Goal: Task Accomplishment & Management: Use online tool/utility

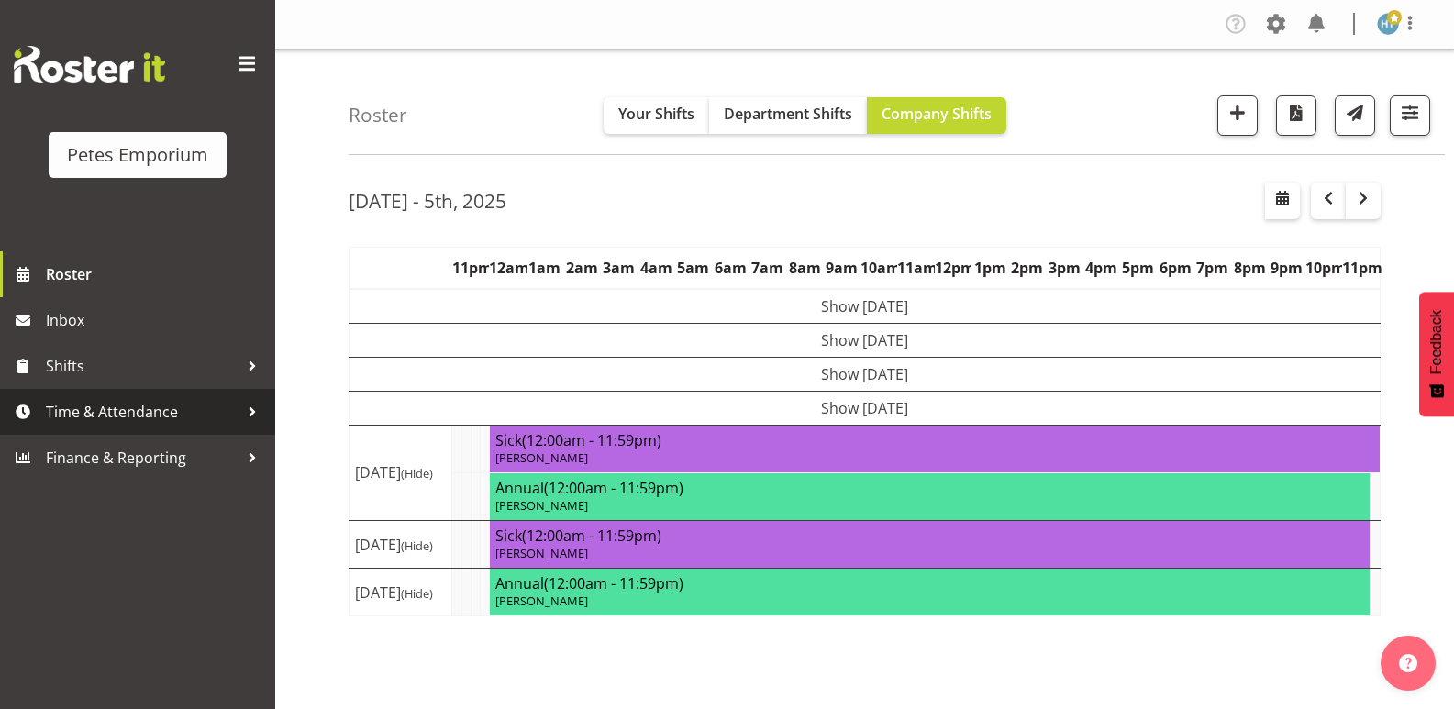
click at [155, 413] on span "Time & Attendance" at bounding box center [142, 412] width 193 height 28
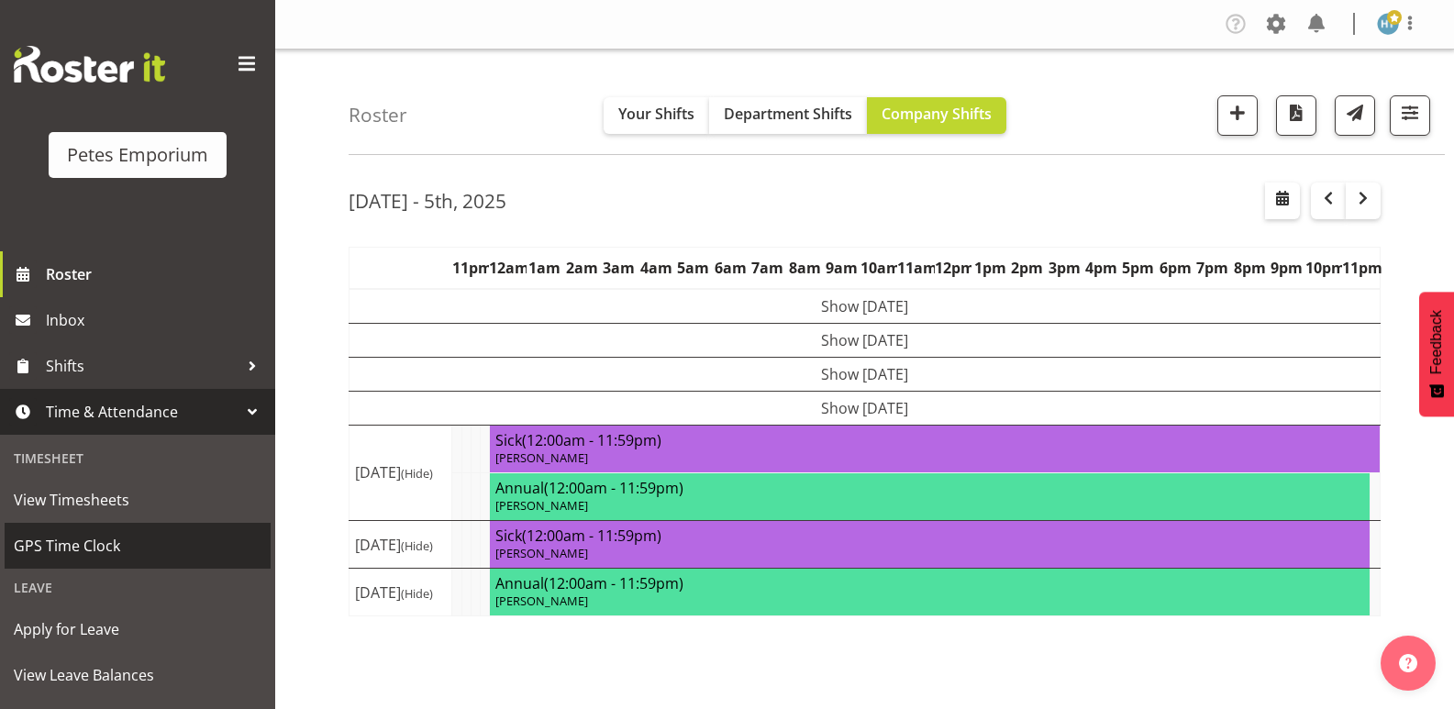
click at [94, 549] on span "GPS Time Clock" at bounding box center [138, 546] width 248 height 28
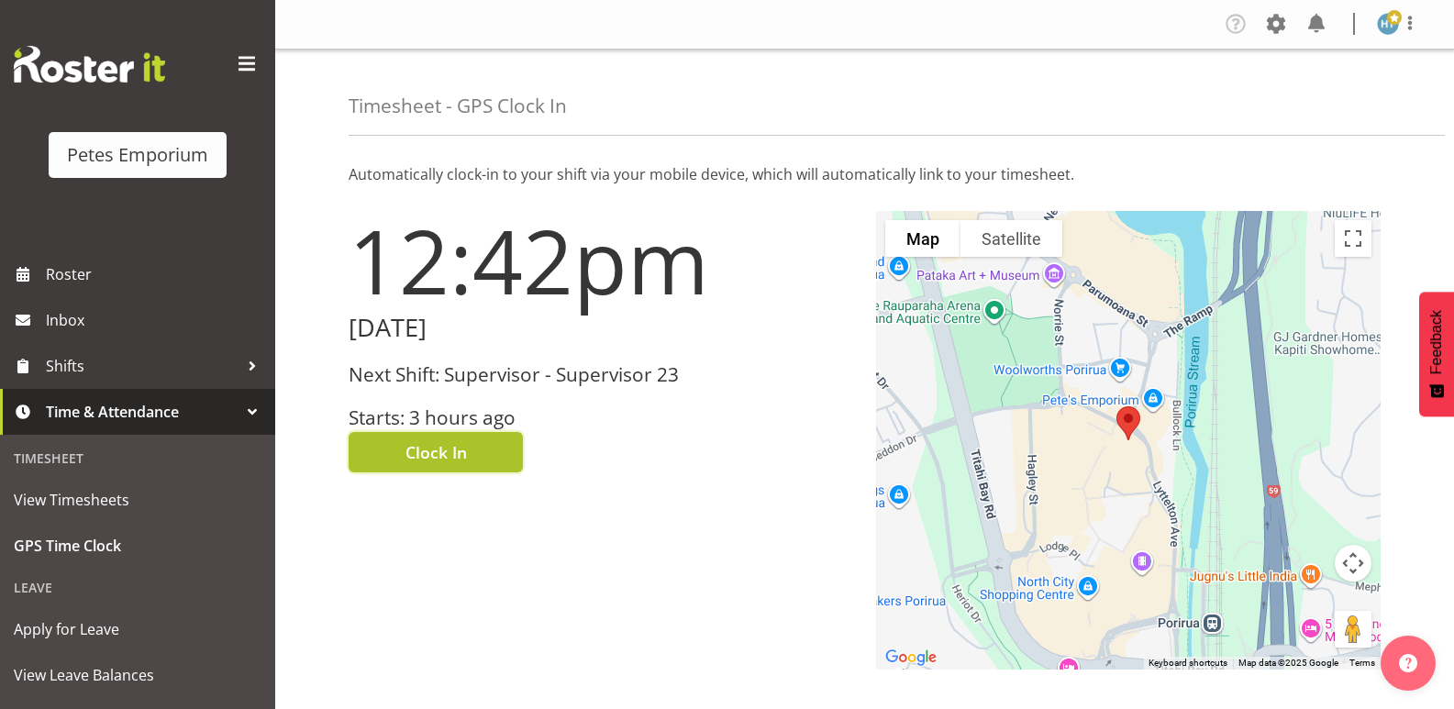
click at [412, 452] on span "Clock In" at bounding box center [435, 452] width 61 height 24
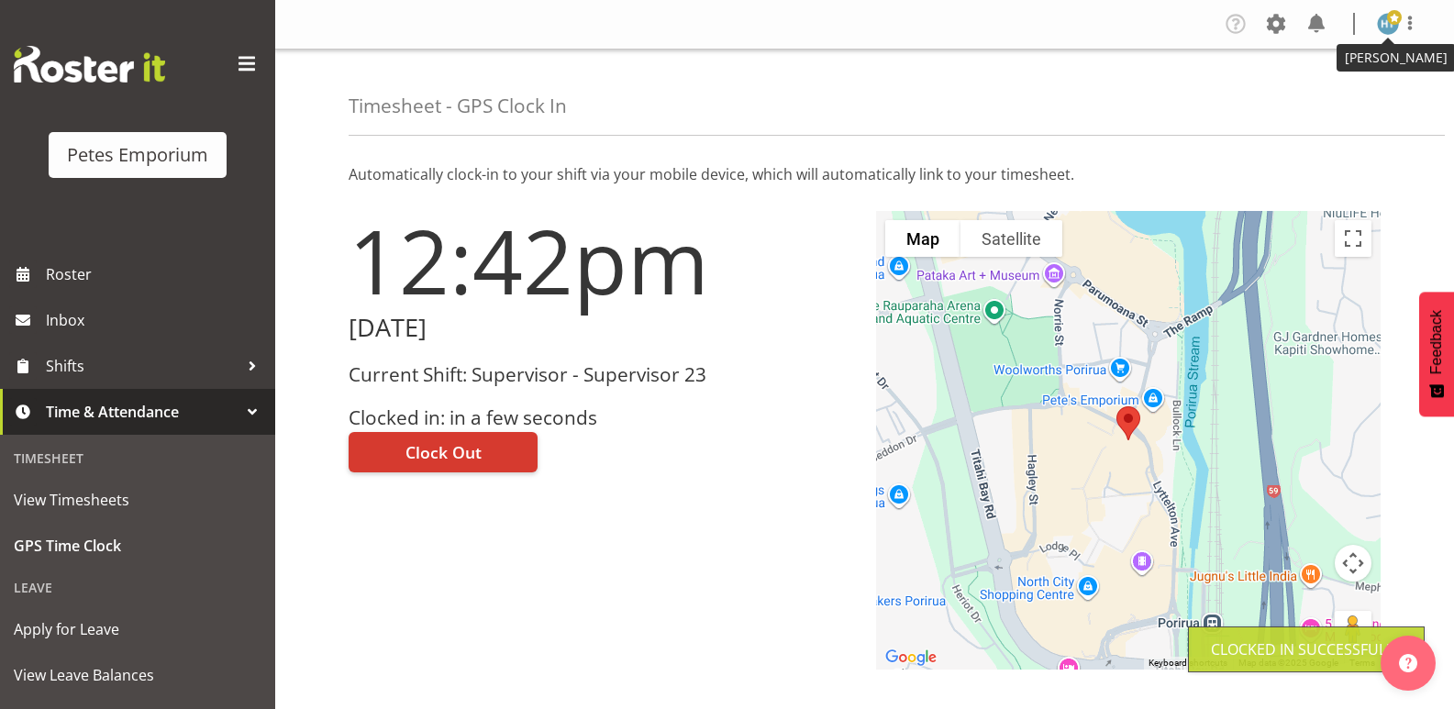
click at [1381, 26] on img at bounding box center [1388, 24] width 22 height 22
click at [1292, 102] on link "Log Out" at bounding box center [1333, 96] width 176 height 33
